Goal: Transaction & Acquisition: Purchase product/service

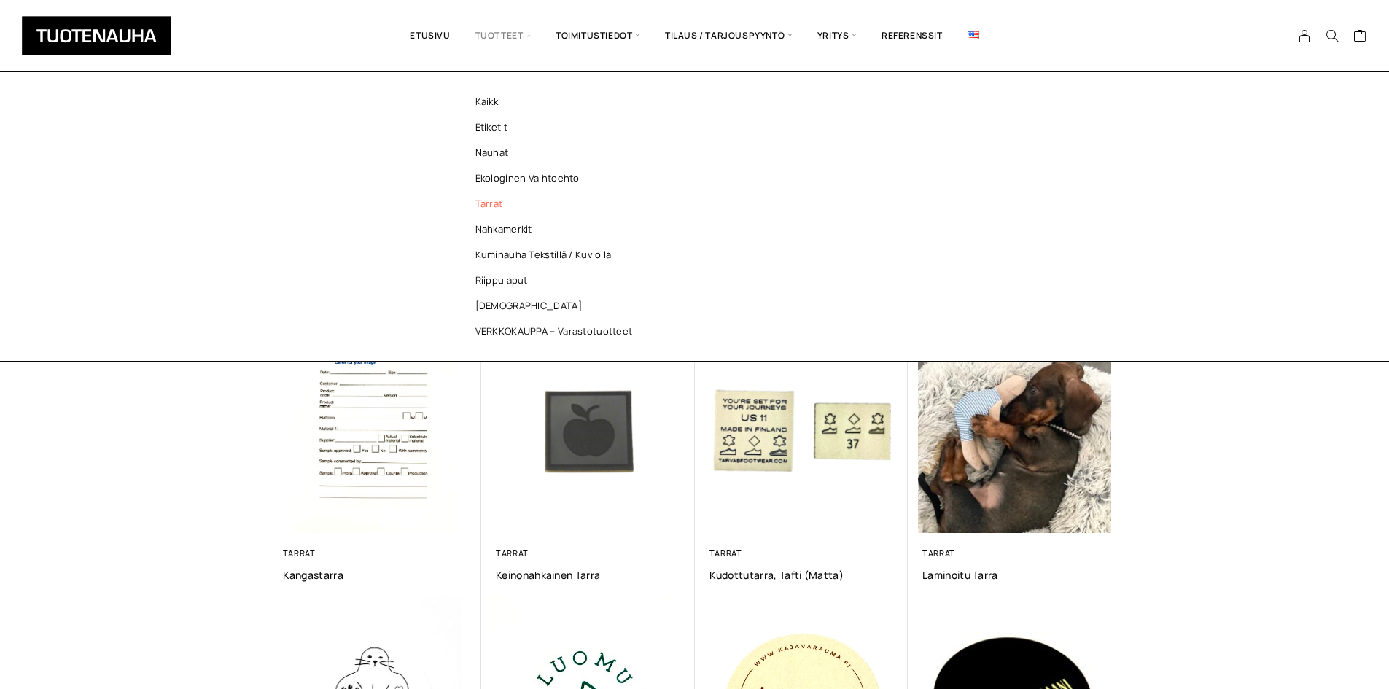
scroll to position [583, 0]
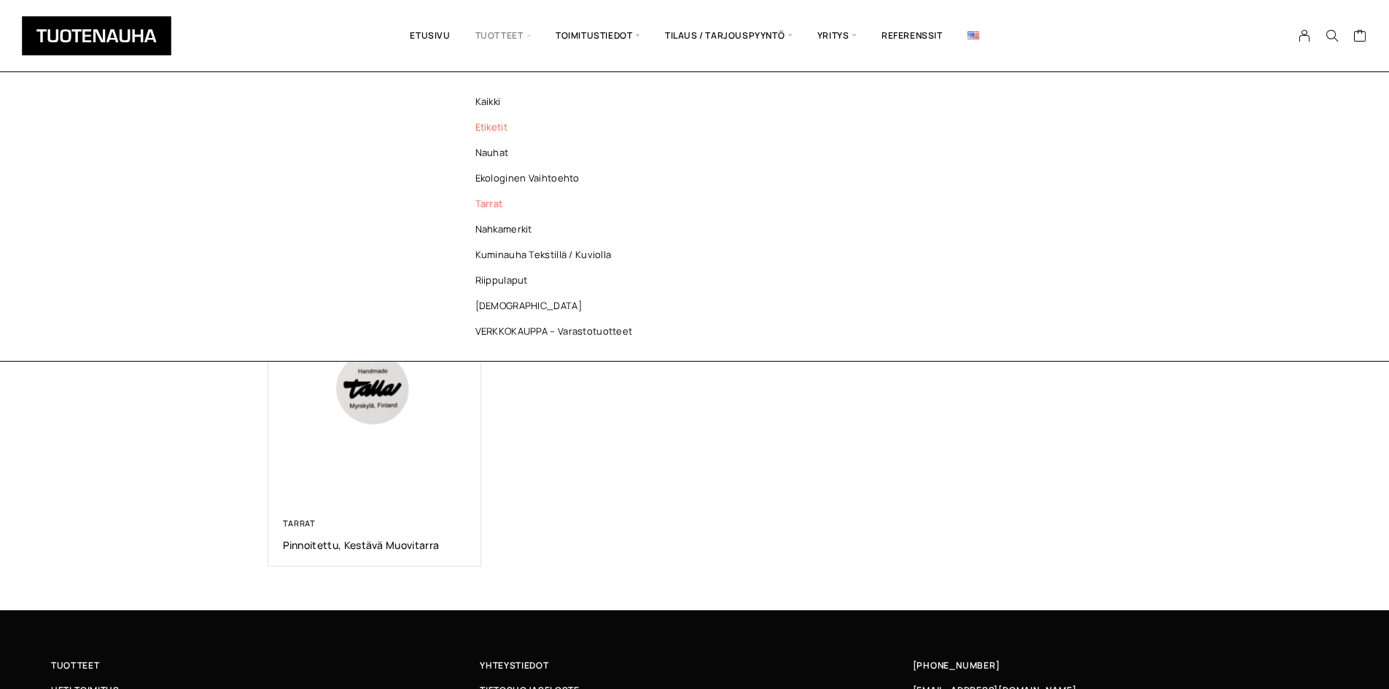
click at [500, 120] on link "Etiketit" at bounding box center [557, 127] width 211 height 26
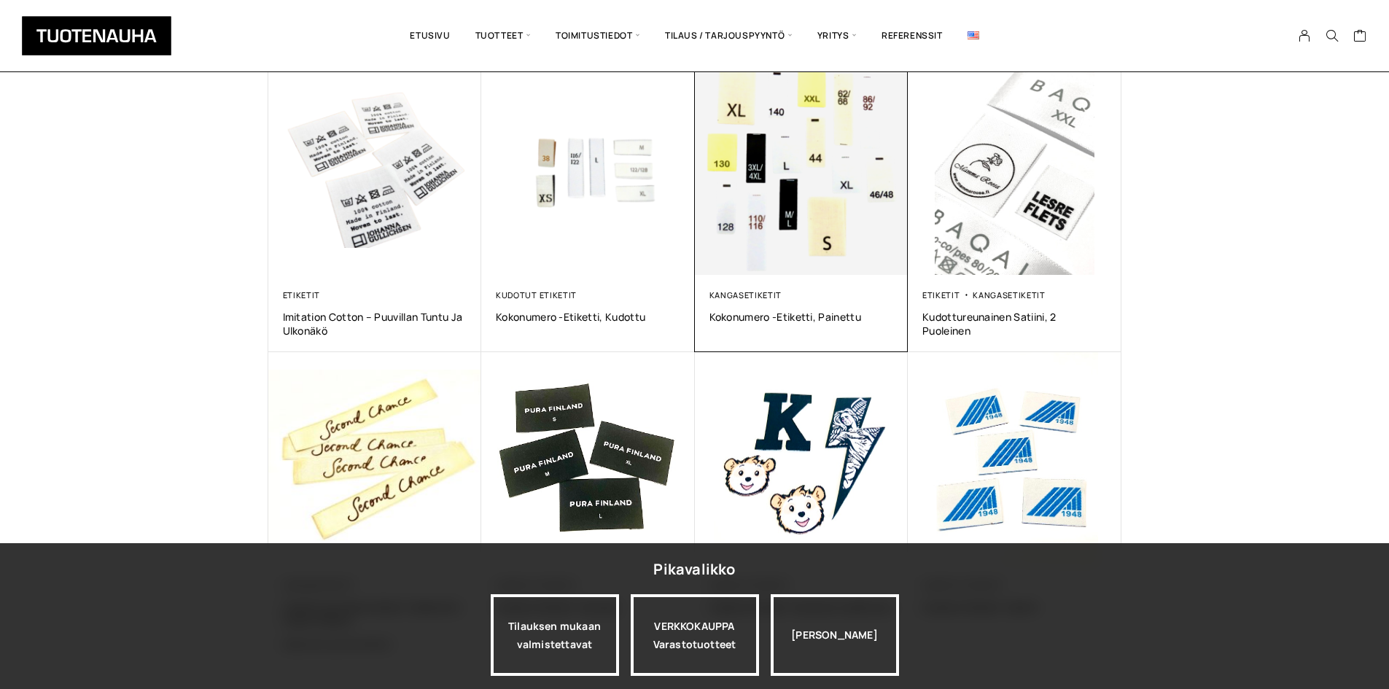
scroll to position [802, 0]
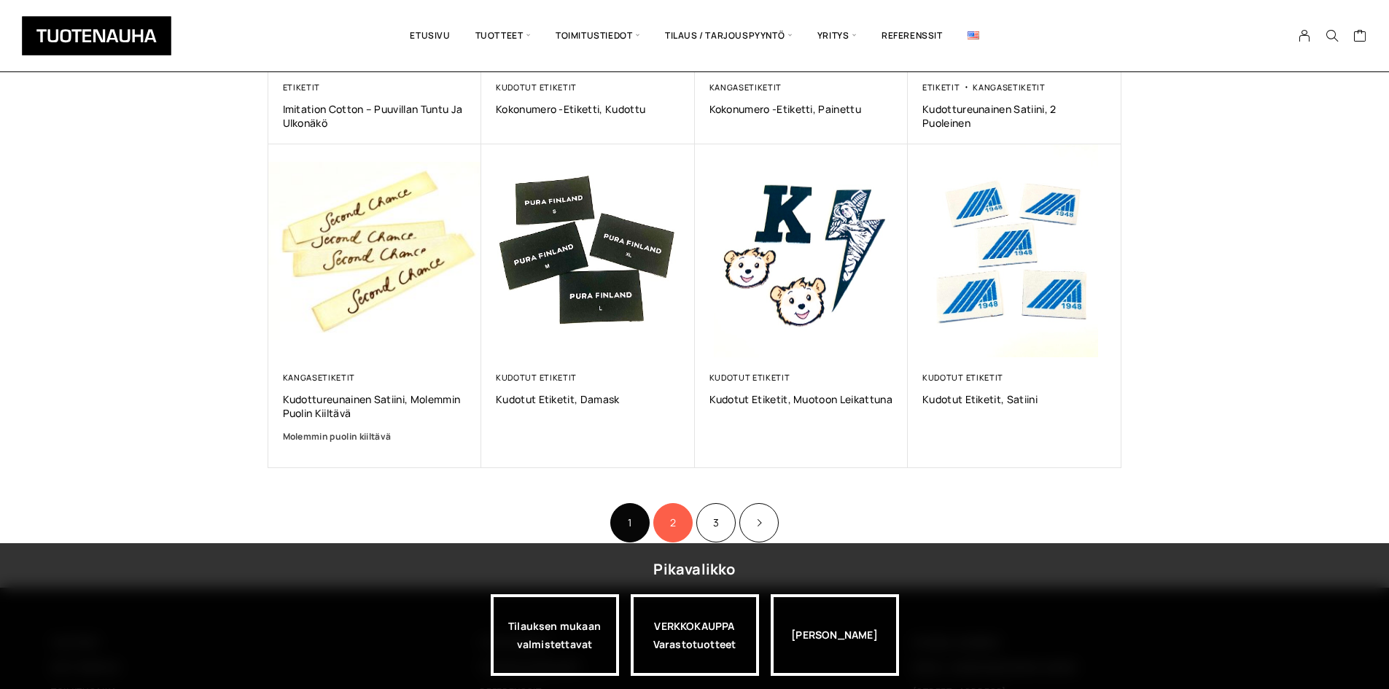
click at [664, 525] on link "2" at bounding box center [672, 522] width 39 height 39
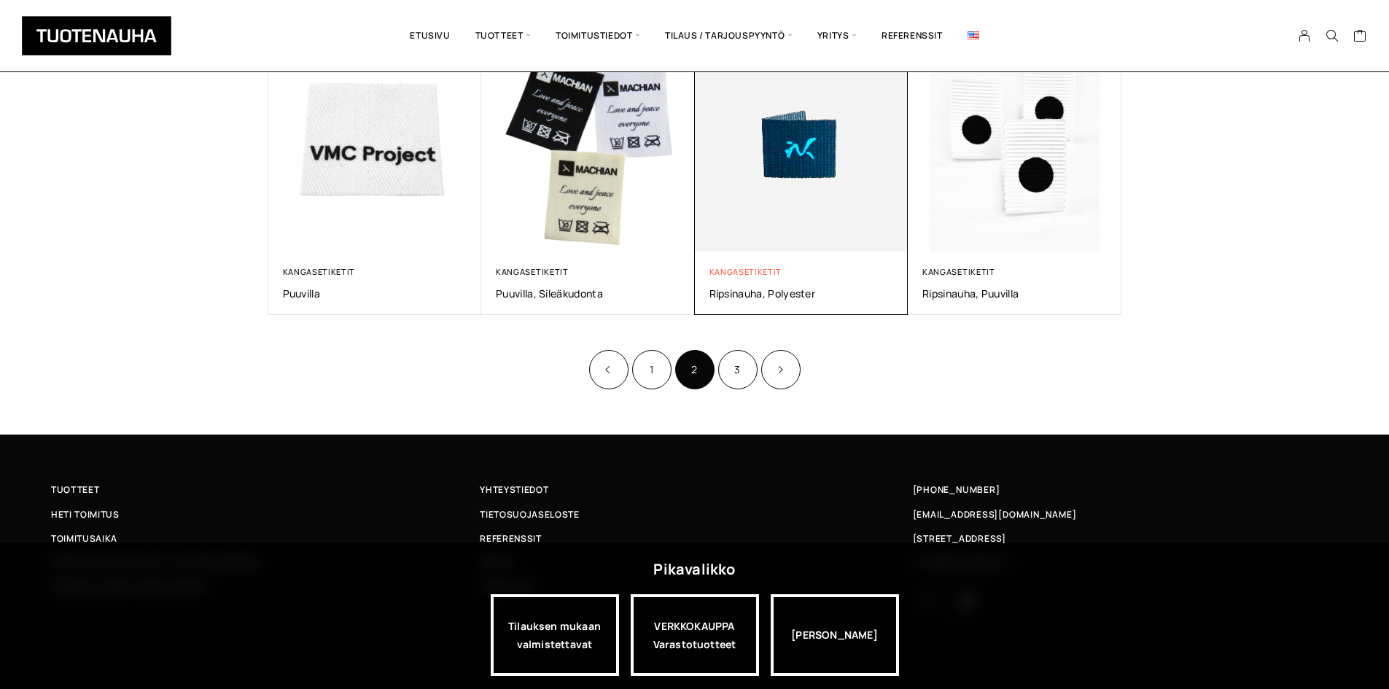
scroll to position [880, 0]
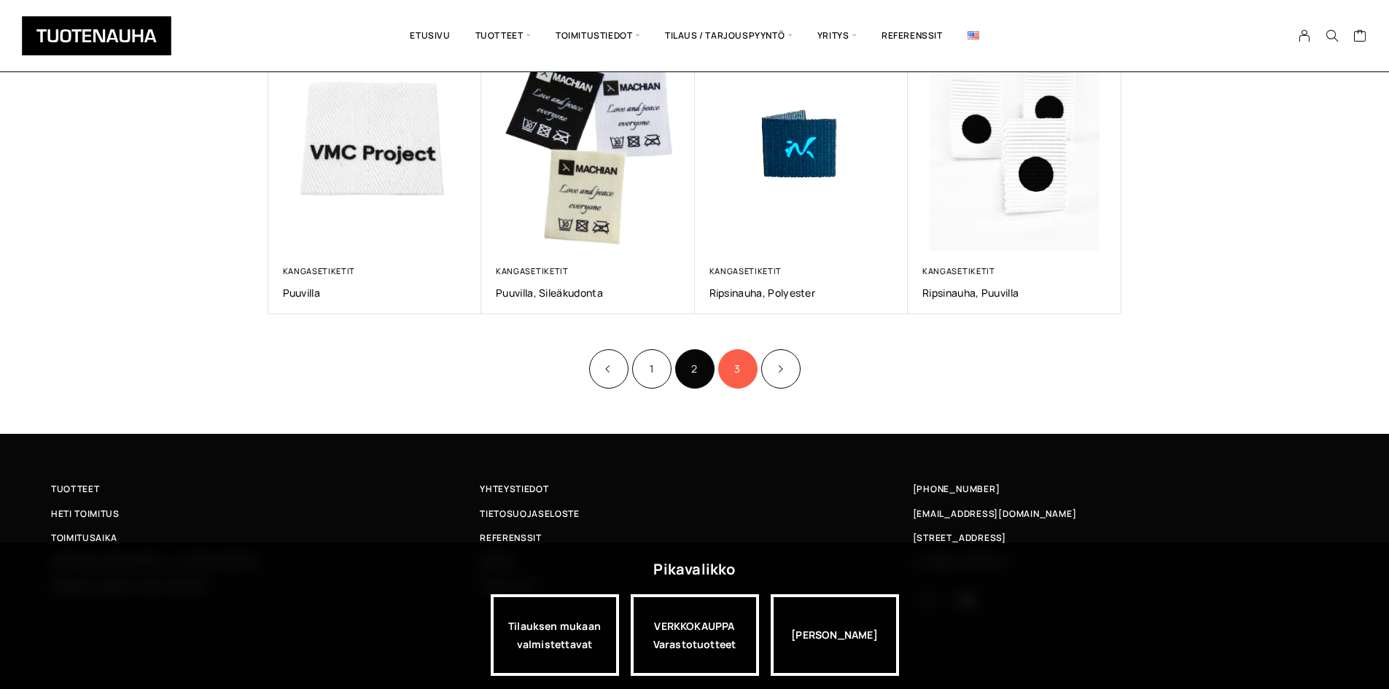
click at [728, 367] on link "3" at bounding box center [737, 368] width 39 height 39
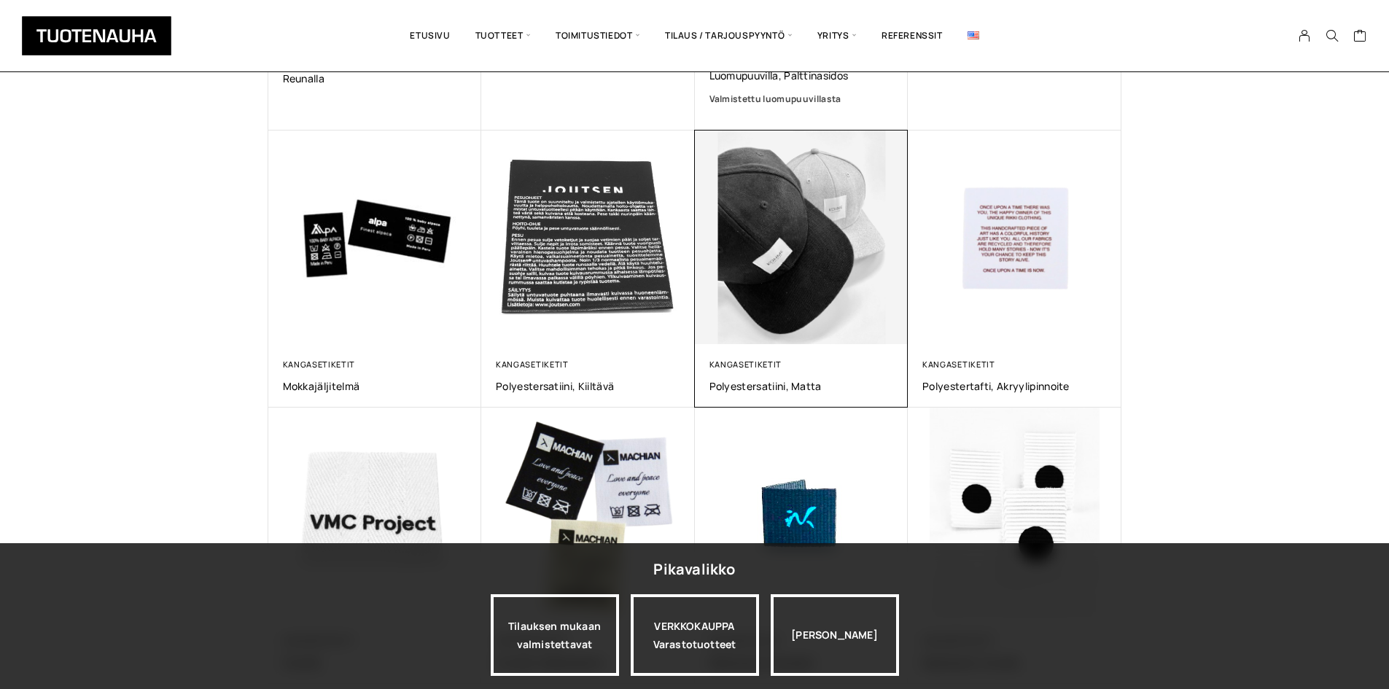
scroll to position [875, 0]
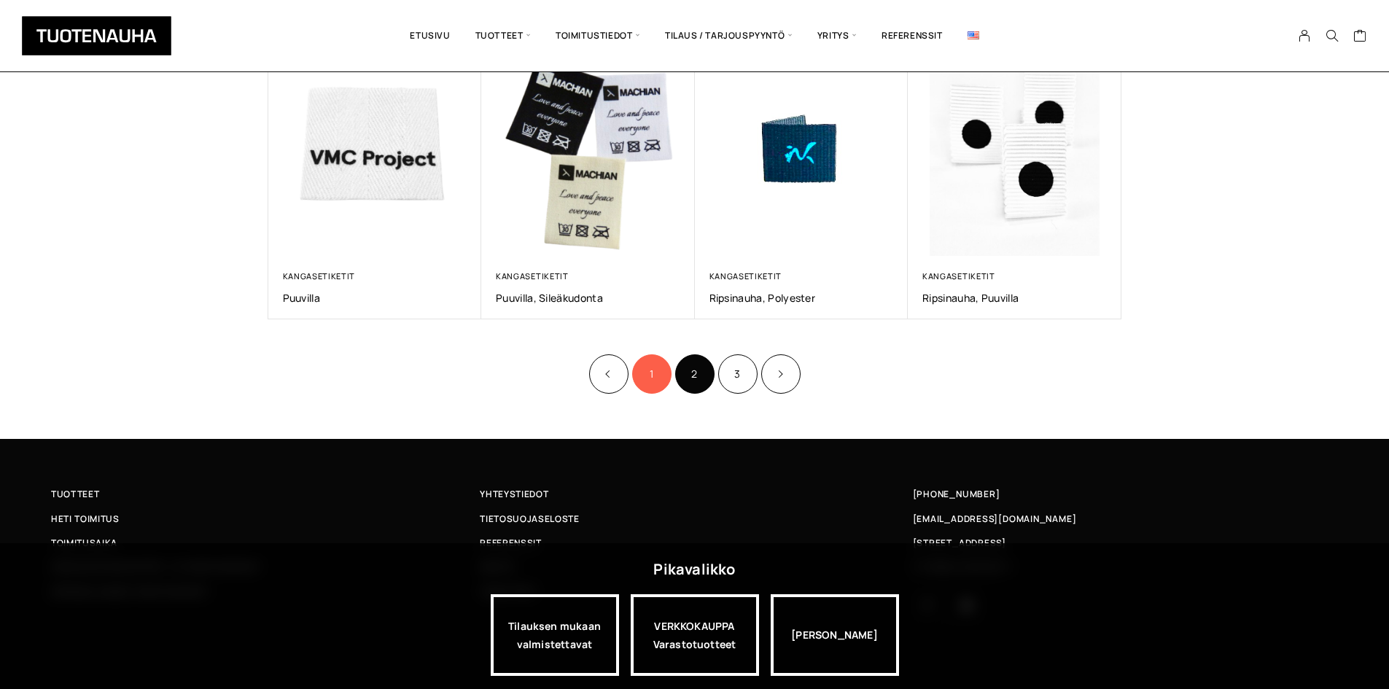
click at [640, 367] on link "1" at bounding box center [651, 373] width 39 height 39
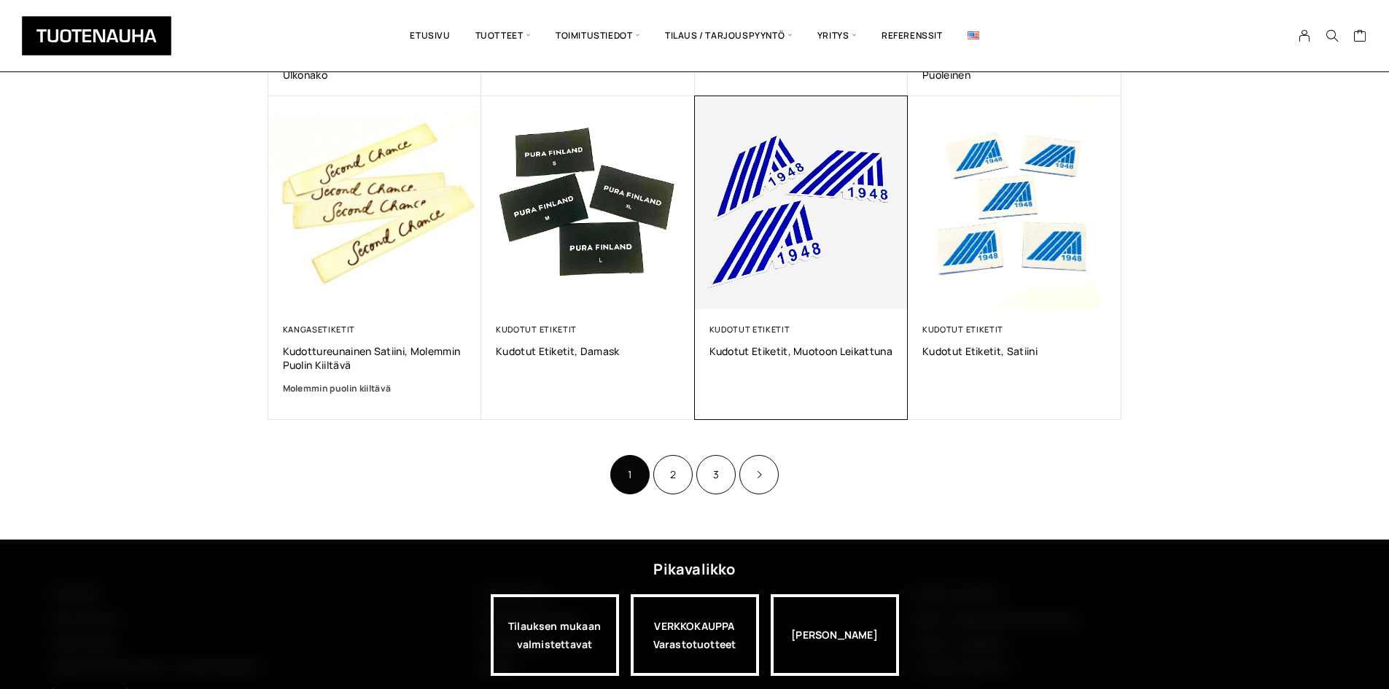
scroll to position [956, 0]
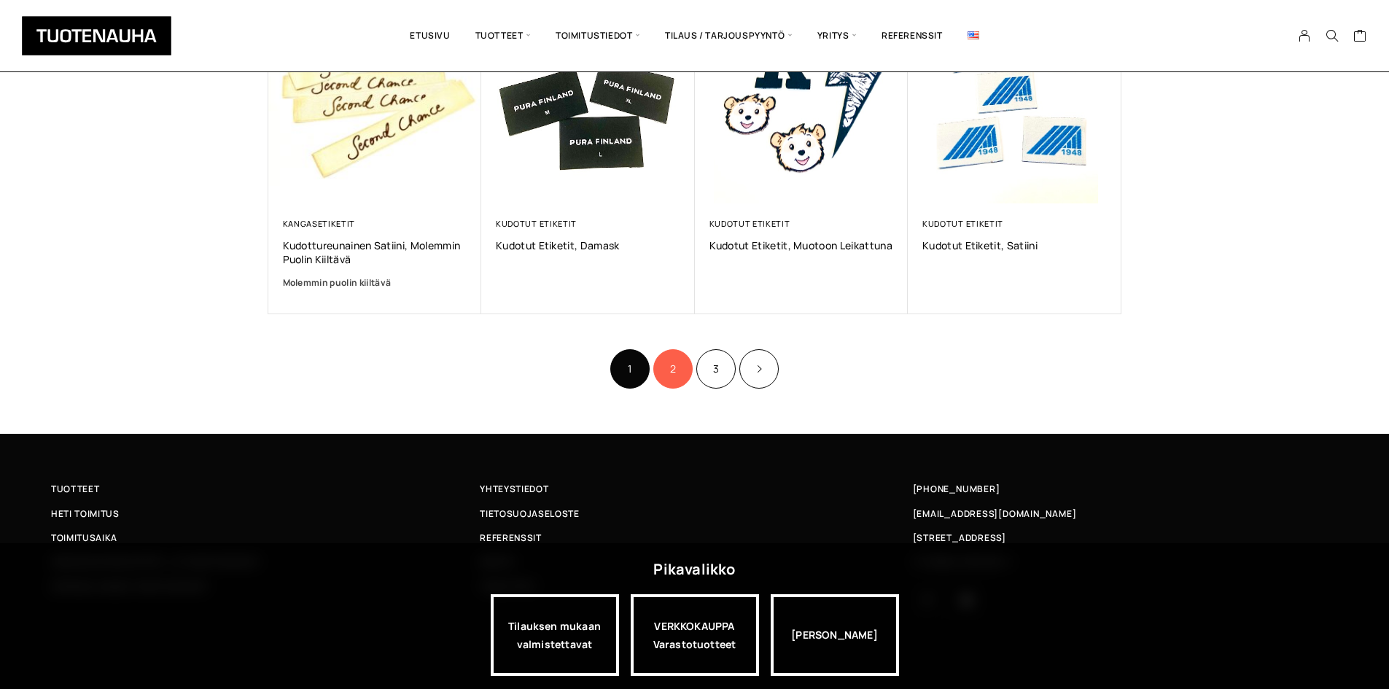
click at [689, 365] on link "2" at bounding box center [672, 368] width 39 height 39
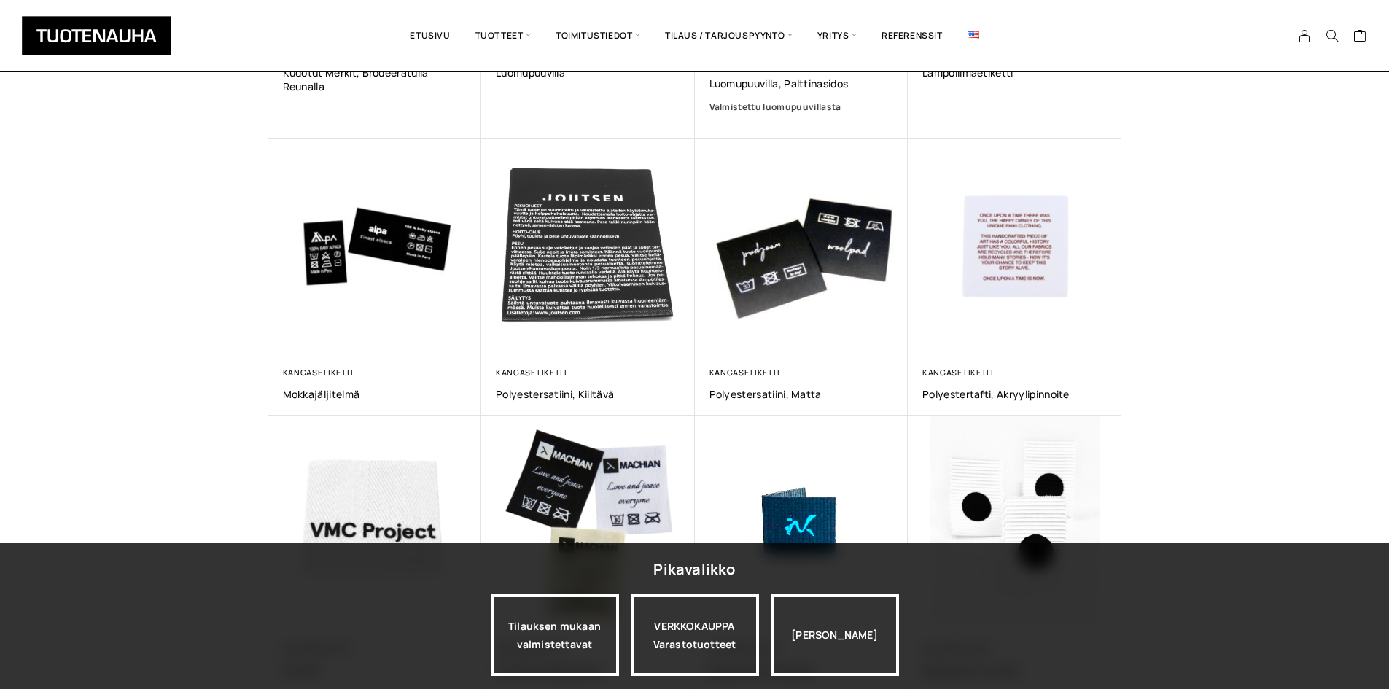
scroll to position [510, 0]
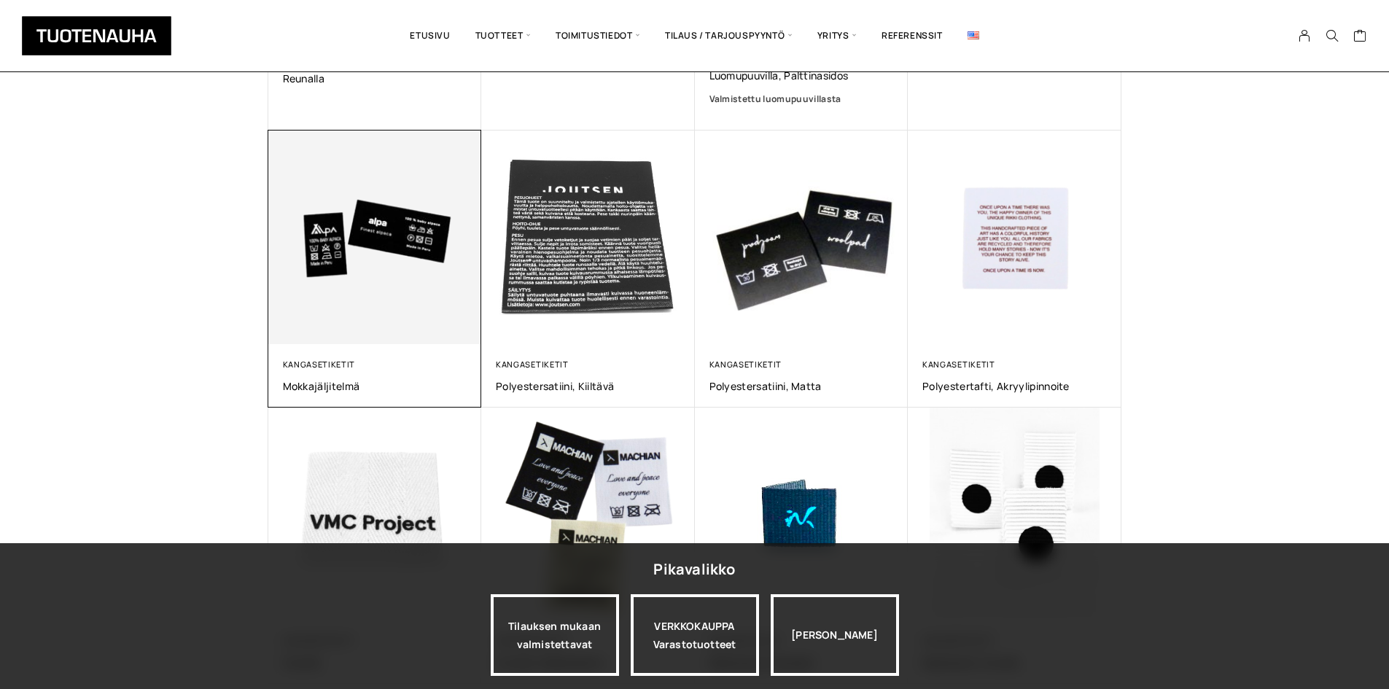
click at [369, 264] on img at bounding box center [375, 238] width 214 height 214
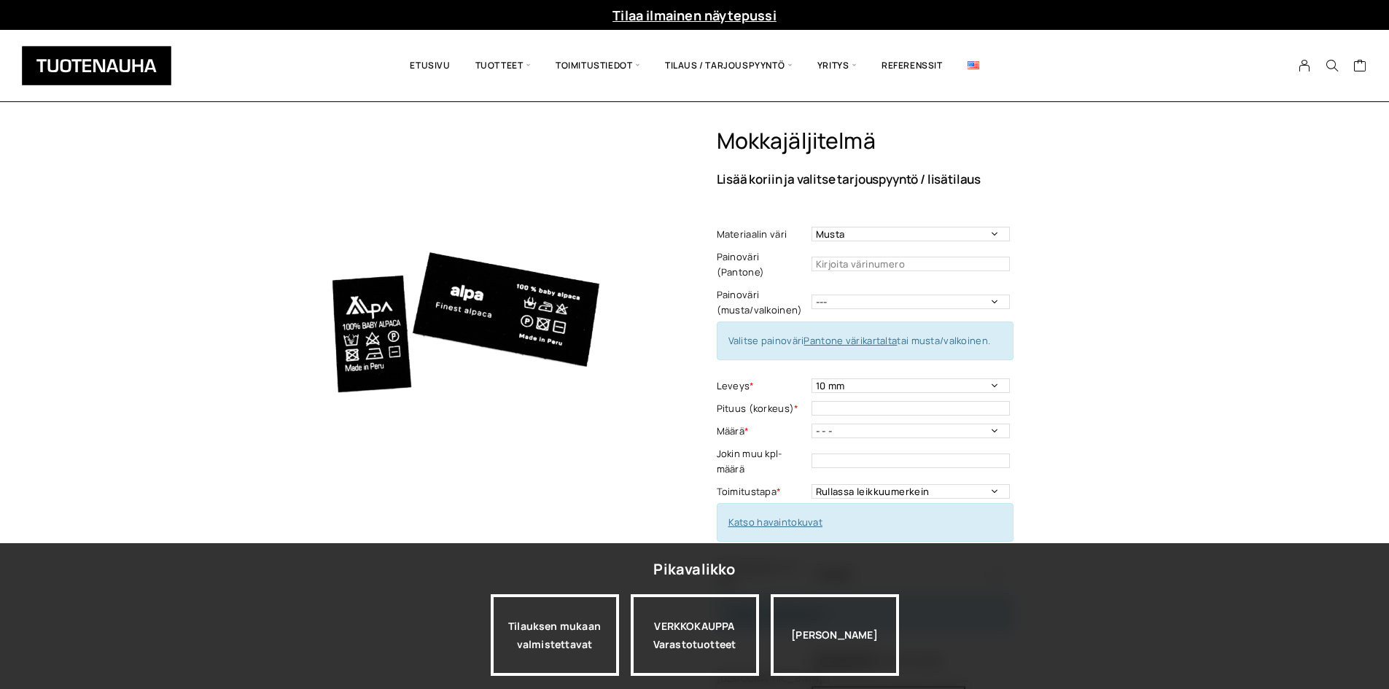
click at [207, 396] on div "Mokkajäljitelmä Lisää koriin ja valitse tarjouspyyntö / lisätilaus Materiaalin …" at bounding box center [694, 617] width 1389 height 978
